Goal: Task Accomplishment & Management: Manage account settings

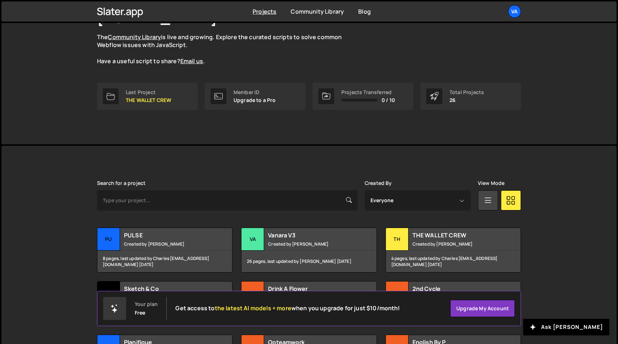
scroll to position [118, 0]
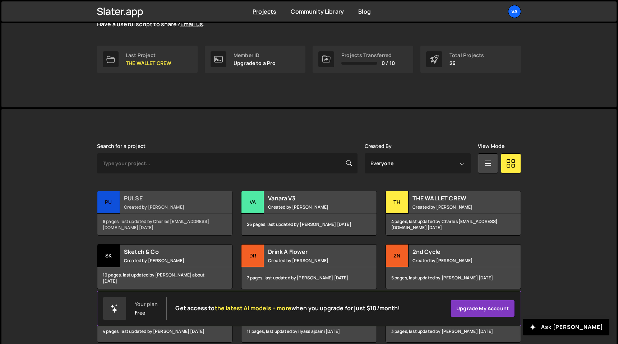
click at [160, 204] on small "Created by [PERSON_NAME]" at bounding box center [167, 207] width 87 height 6
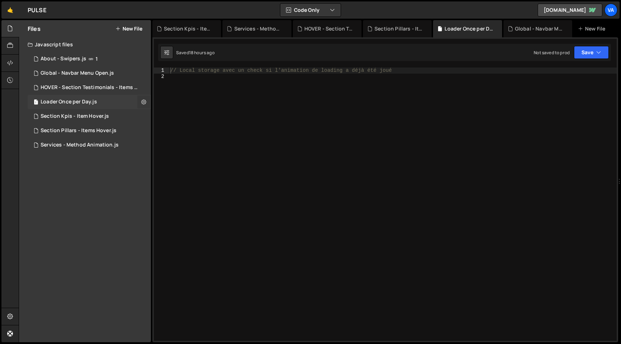
click at [144, 102] on icon at bounding box center [143, 102] width 5 height 7
type input "Loader Once per Day"
radio input "true"
checkbox input "true"
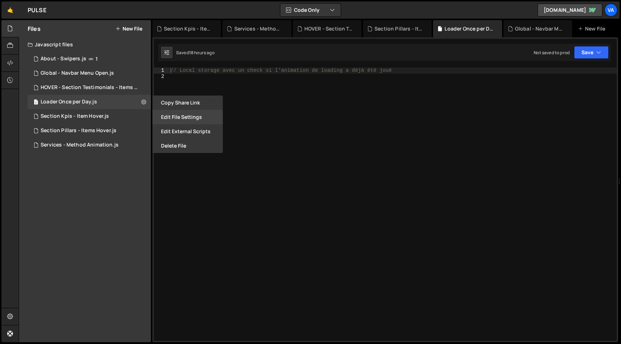
click at [181, 114] on button "Edit File Settings" at bounding box center [187, 117] width 70 height 14
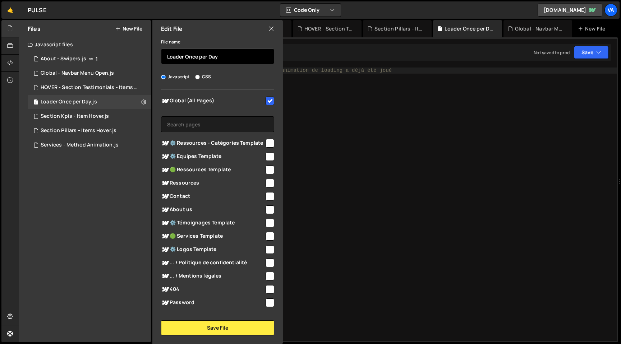
click at [187, 54] on input "Loader Once per Day" at bounding box center [217, 57] width 113 height 16
drag, startPoint x: 224, startPoint y: 56, endPoint x: 185, endPoint y: 56, distance: 39.2
click at [185, 56] on input "Loader Once per Day" at bounding box center [217, 57] width 113 height 16
click at [245, 59] on input "Loader with Home Intro - Once per day" at bounding box center [217, 57] width 113 height 16
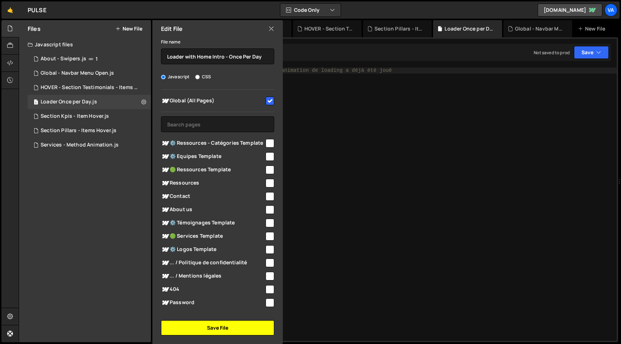
click at [220, 324] on button "Save File" at bounding box center [217, 328] width 113 height 15
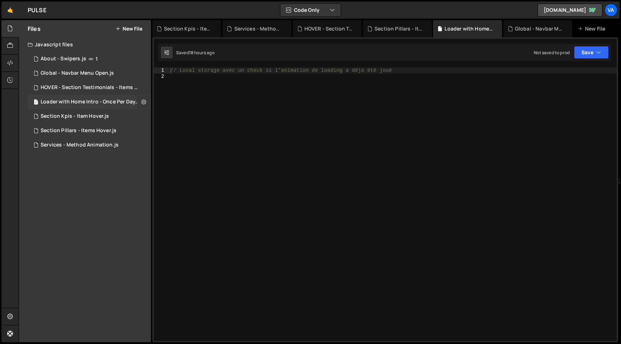
click at [145, 102] on icon at bounding box center [143, 102] width 5 height 7
type input "Loader with Home Intro - Once Per Day"
radio input "true"
checkbox input "true"
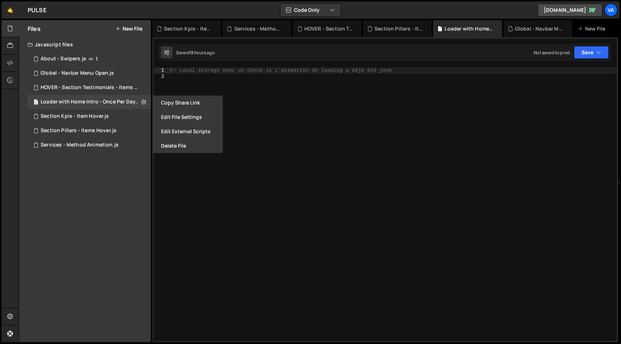
drag, startPoint x: 177, startPoint y: 120, endPoint x: 191, endPoint y: 121, distance: 14.1
click at [177, 120] on button "Edit File Settings" at bounding box center [187, 117] width 70 height 14
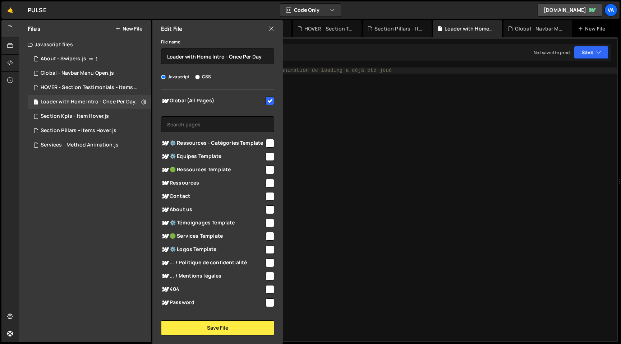
scroll to position [40, 0]
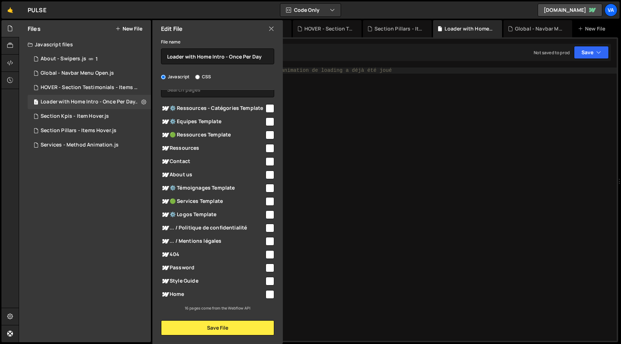
click at [266, 298] on input "checkbox" at bounding box center [270, 294] width 9 height 9
checkbox input "true"
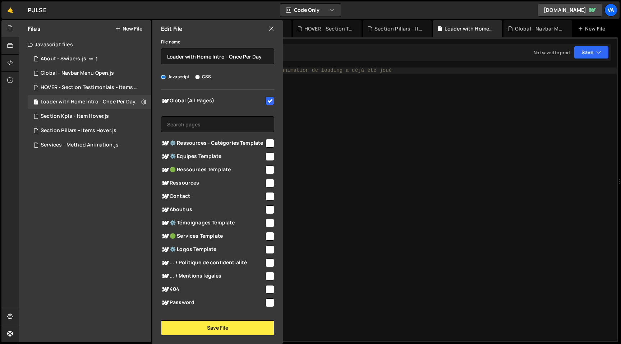
click at [266, 102] on input "checkbox" at bounding box center [270, 101] width 9 height 9
checkbox input "false"
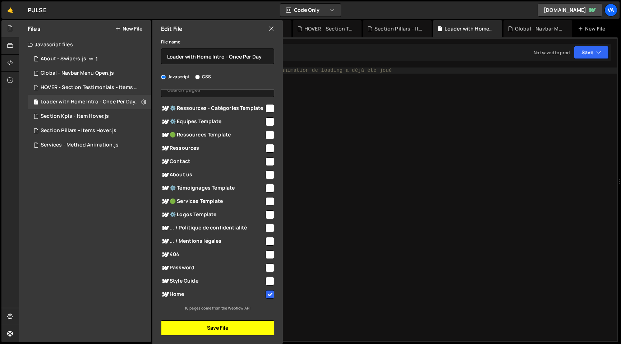
click at [215, 335] on button "Save File" at bounding box center [217, 328] width 113 height 15
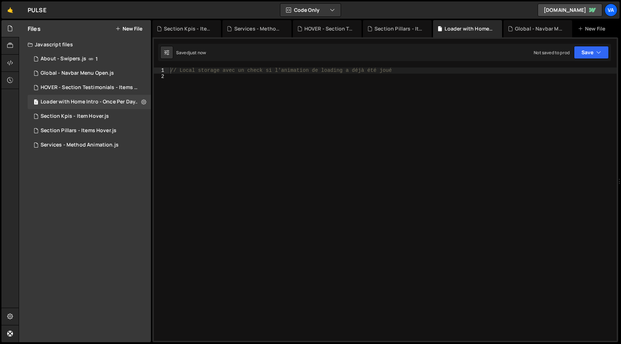
click at [189, 125] on div "// Local storage avec un check si l'animation de loading a déjà été joué" at bounding box center [393, 210] width 448 height 285
